Goal: Information Seeking & Learning: Learn about a topic

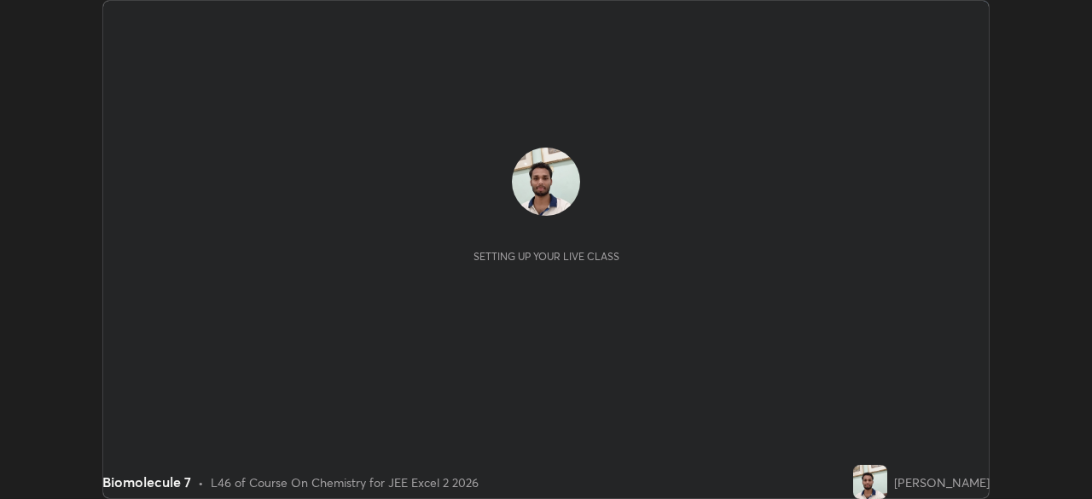
scroll to position [499, 1091]
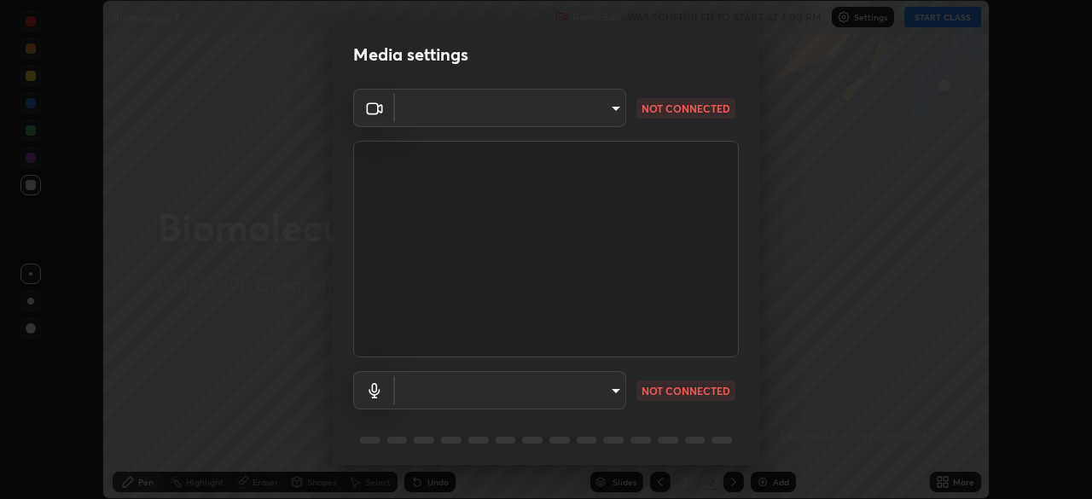
type input "134d1b19bf6860d587459906a7679876aeb3e381516b9be6bb745b9f97a347e3"
type input "communications"
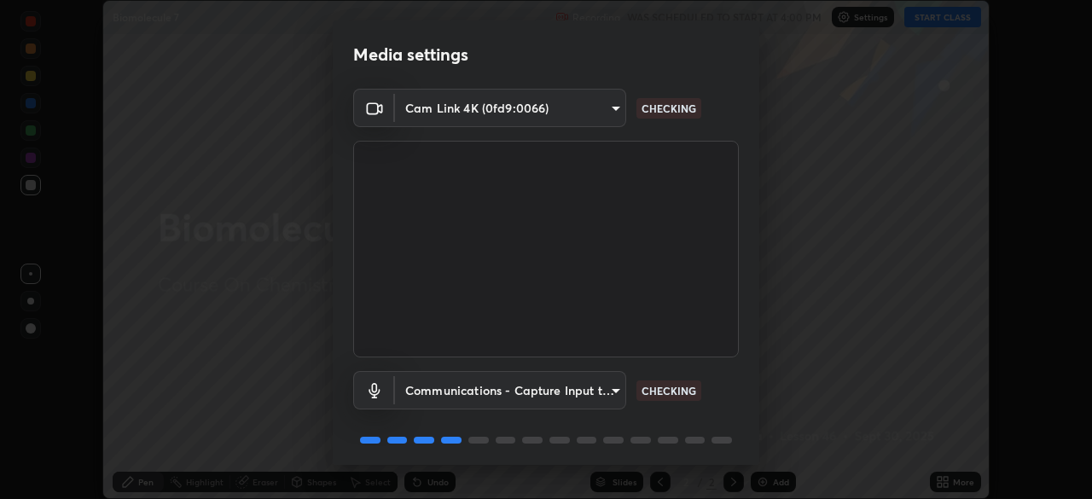
scroll to position [61, 0]
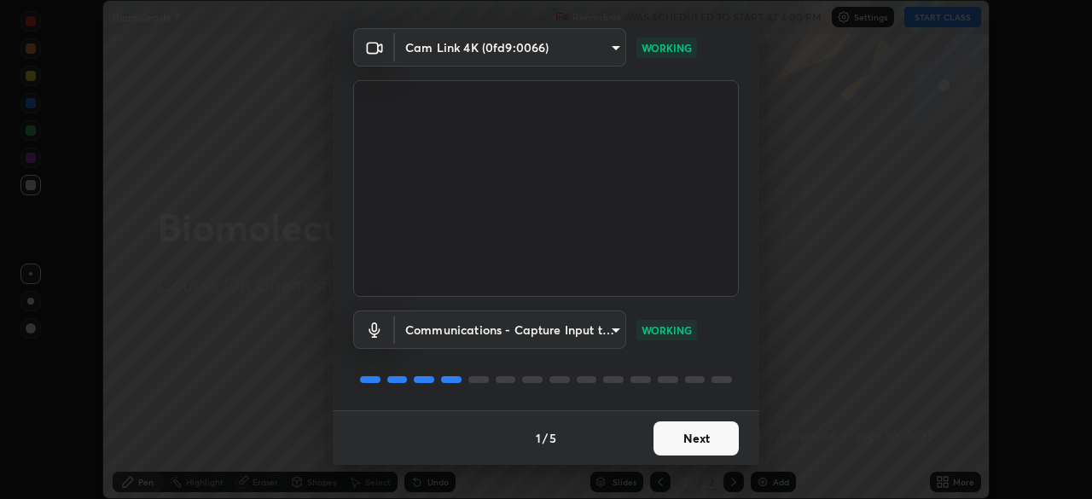
click at [702, 439] on button "Next" at bounding box center [696, 439] width 85 height 34
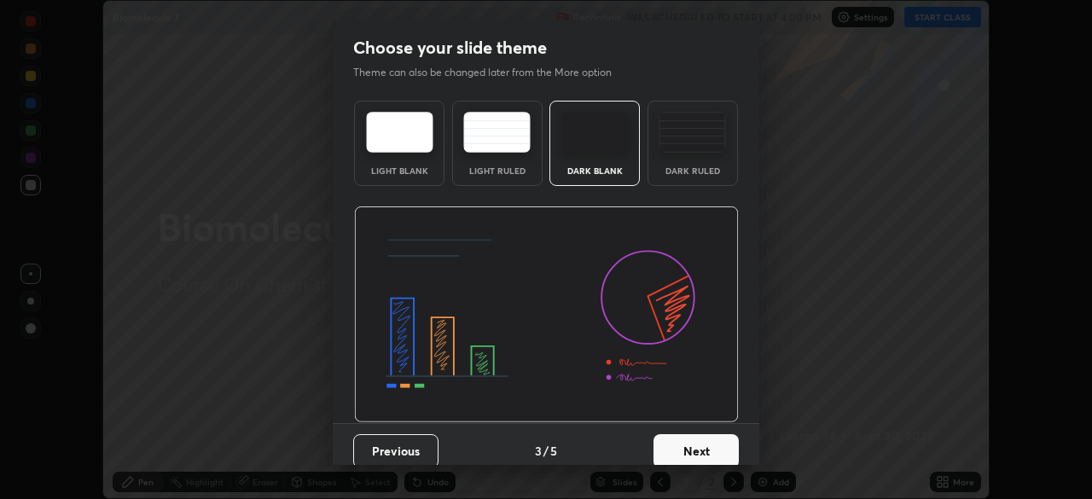
click at [702, 439] on button "Next" at bounding box center [696, 451] width 85 height 34
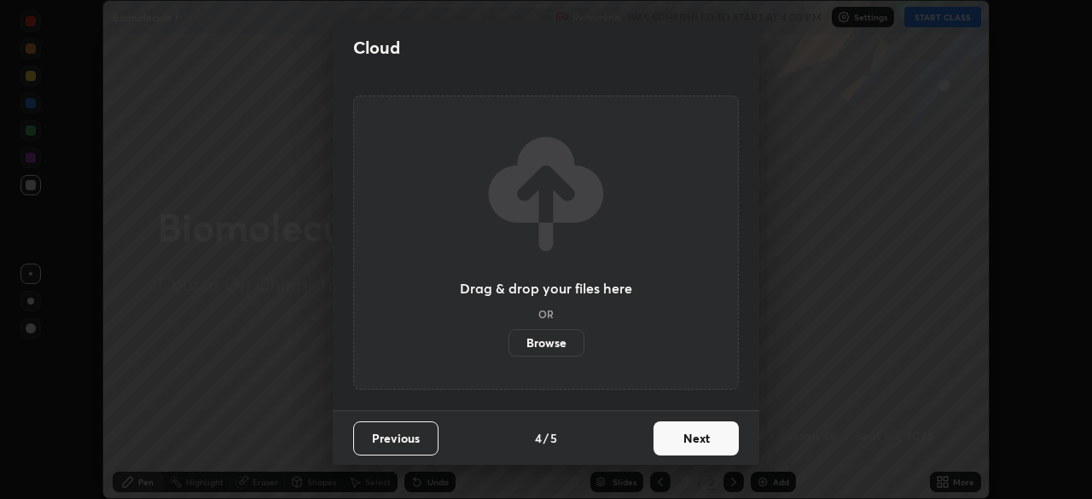
click at [703, 443] on button "Next" at bounding box center [696, 439] width 85 height 34
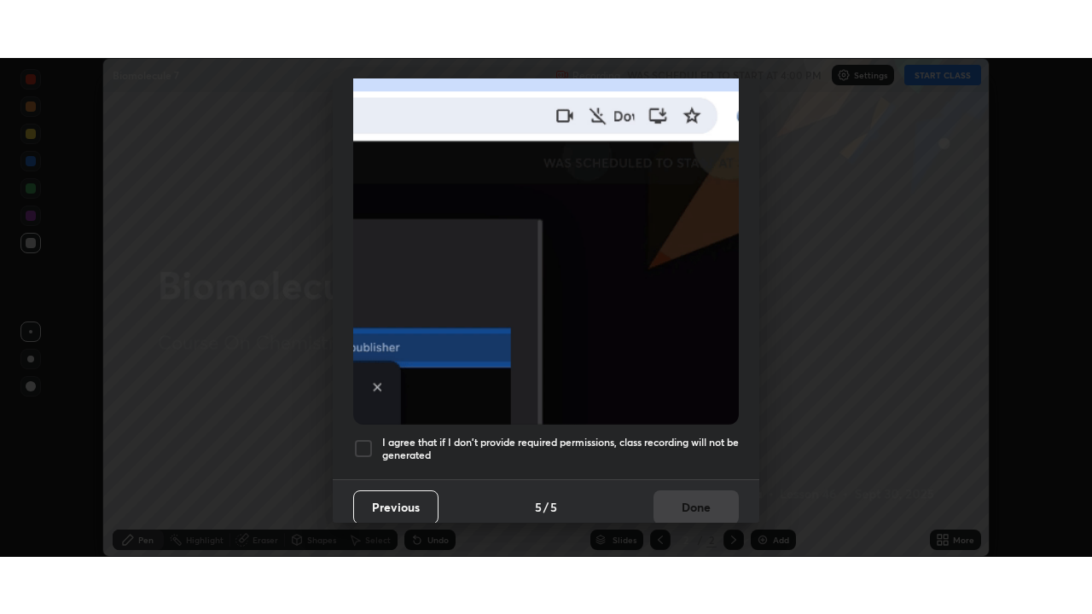
scroll to position [405, 0]
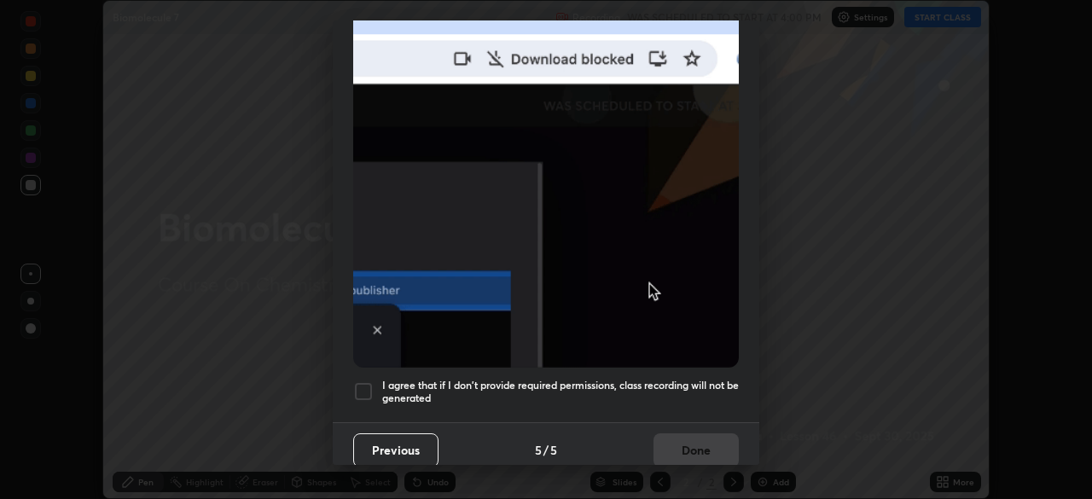
click at [357, 387] on div at bounding box center [363, 391] width 20 height 20
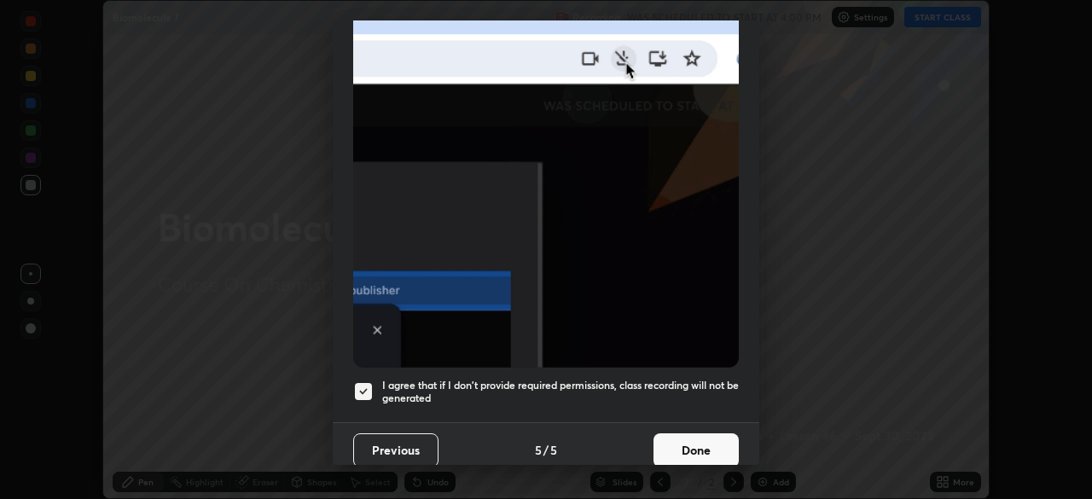
click at [696, 452] on button "Done" at bounding box center [696, 450] width 85 height 34
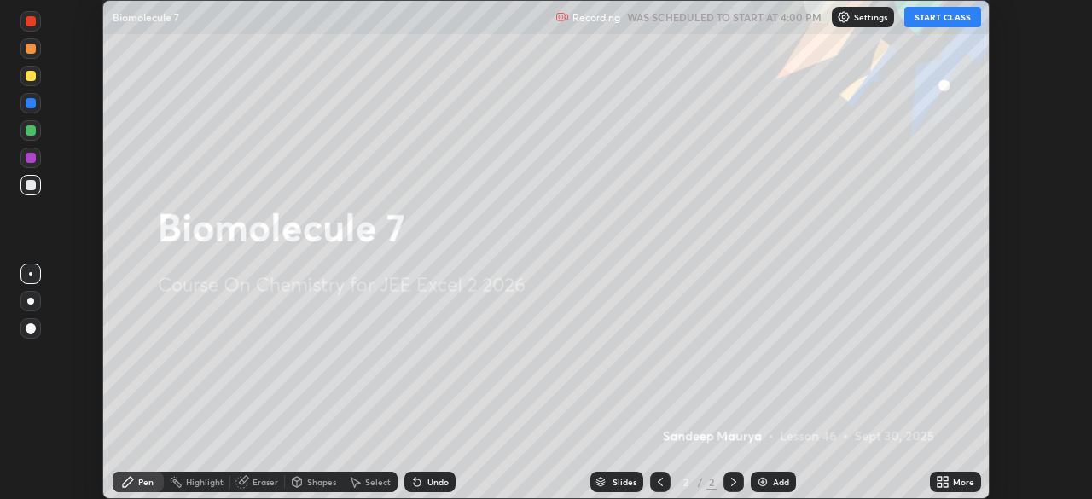
click at [949, 18] on button "START CLASS" at bounding box center [943, 17] width 77 height 20
click at [765, 478] on img at bounding box center [763, 482] width 14 height 14
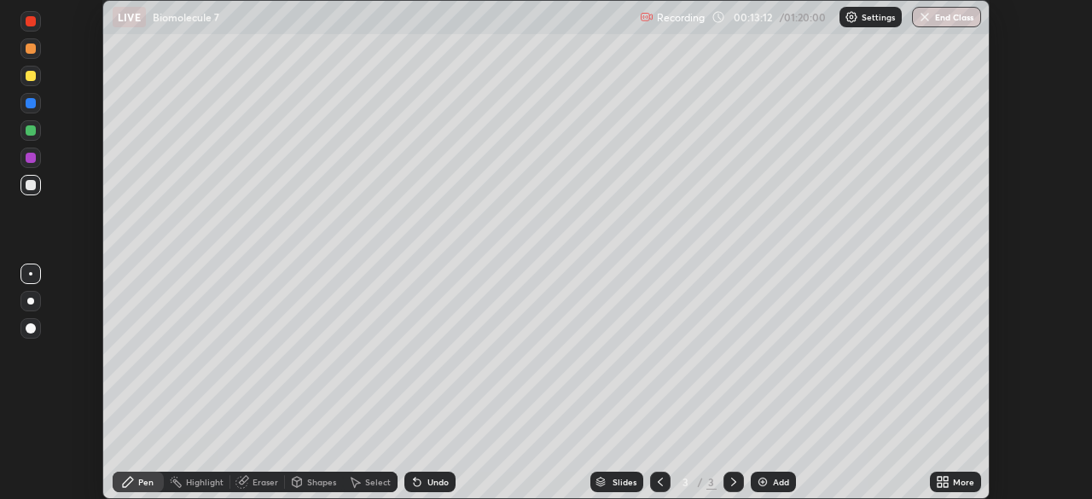
click at [947, 486] on icon at bounding box center [946, 485] width 4 height 4
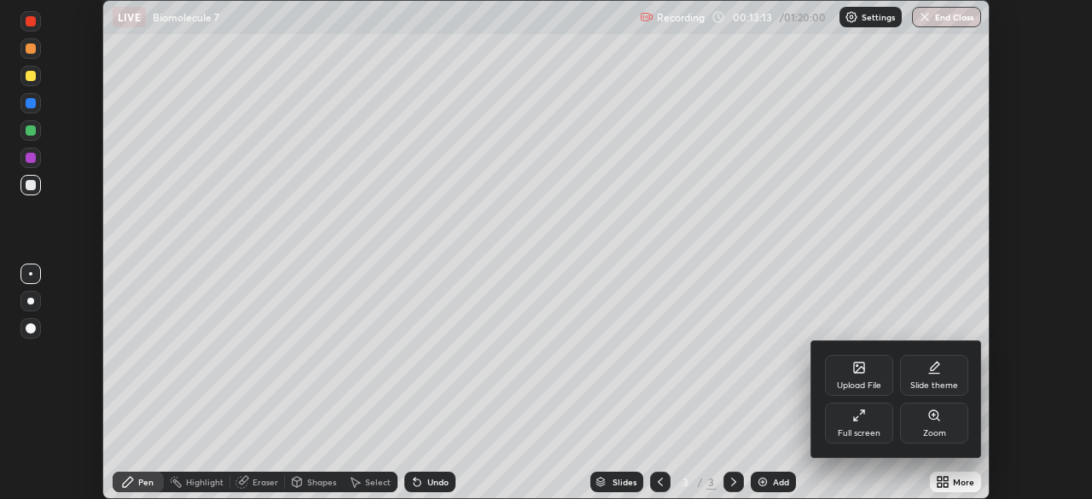
click at [852, 426] on div "Full screen" at bounding box center [859, 423] width 68 height 41
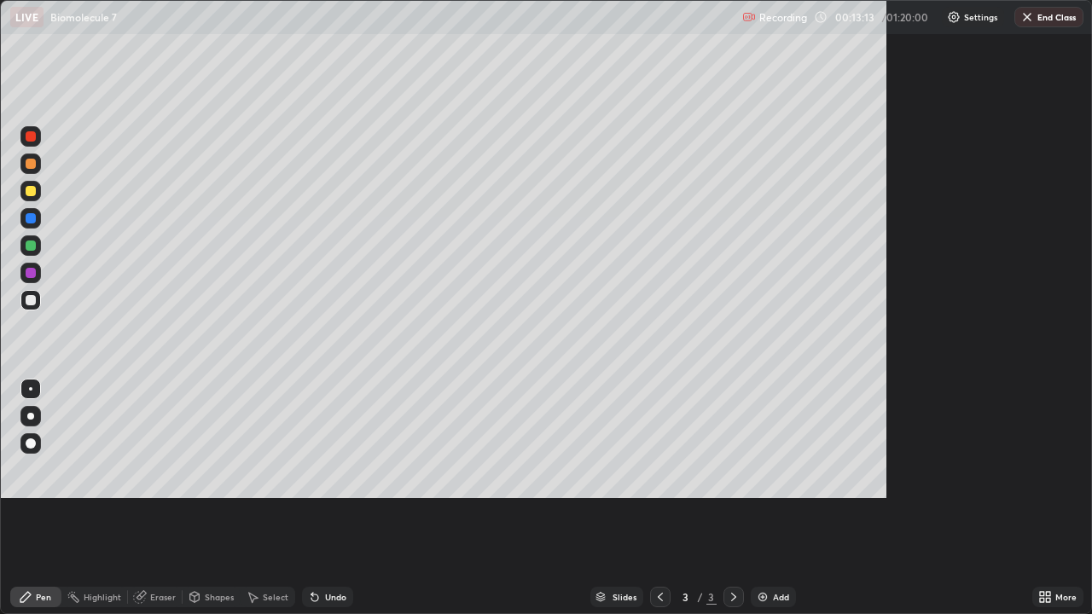
scroll to position [614, 1092]
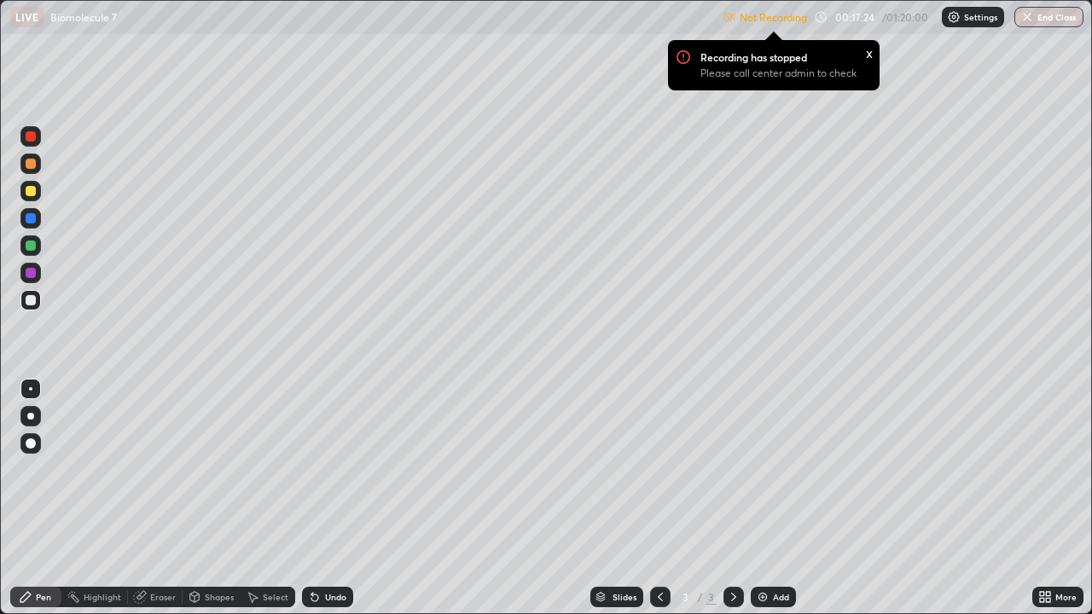
click at [951, 21] on img at bounding box center [954, 17] width 14 height 14
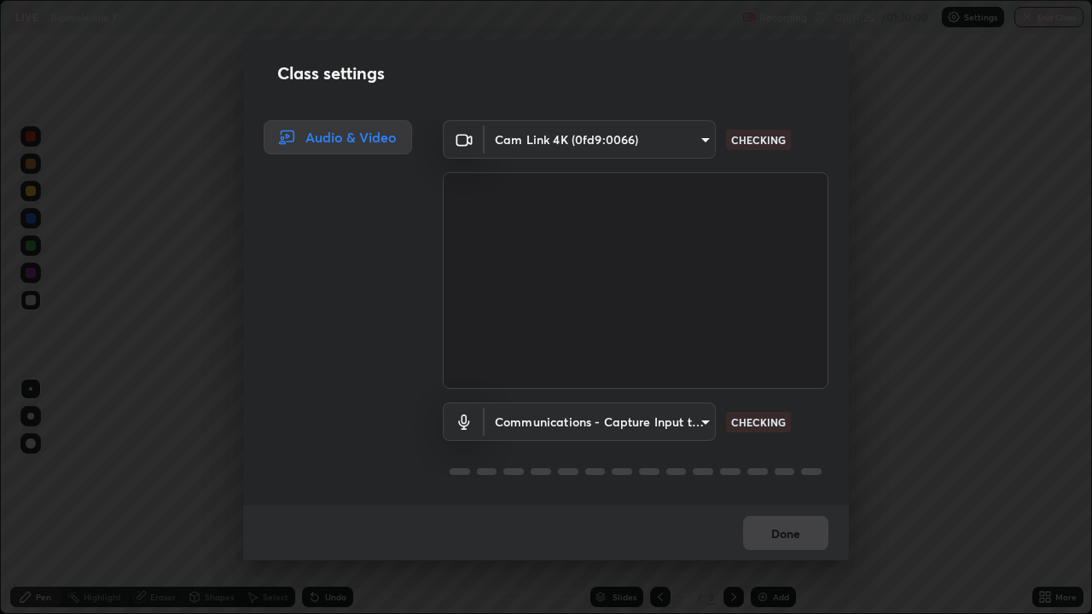
scroll to position [2, 0]
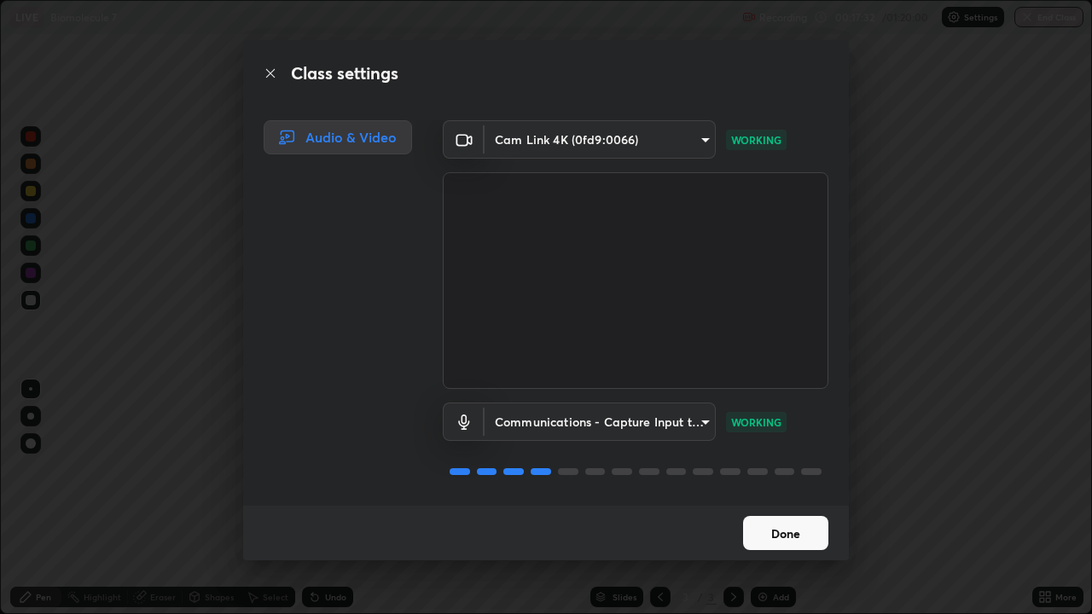
click at [798, 498] on button "Done" at bounding box center [785, 533] width 85 height 34
